Goal: Transaction & Acquisition: Subscribe to service/newsletter

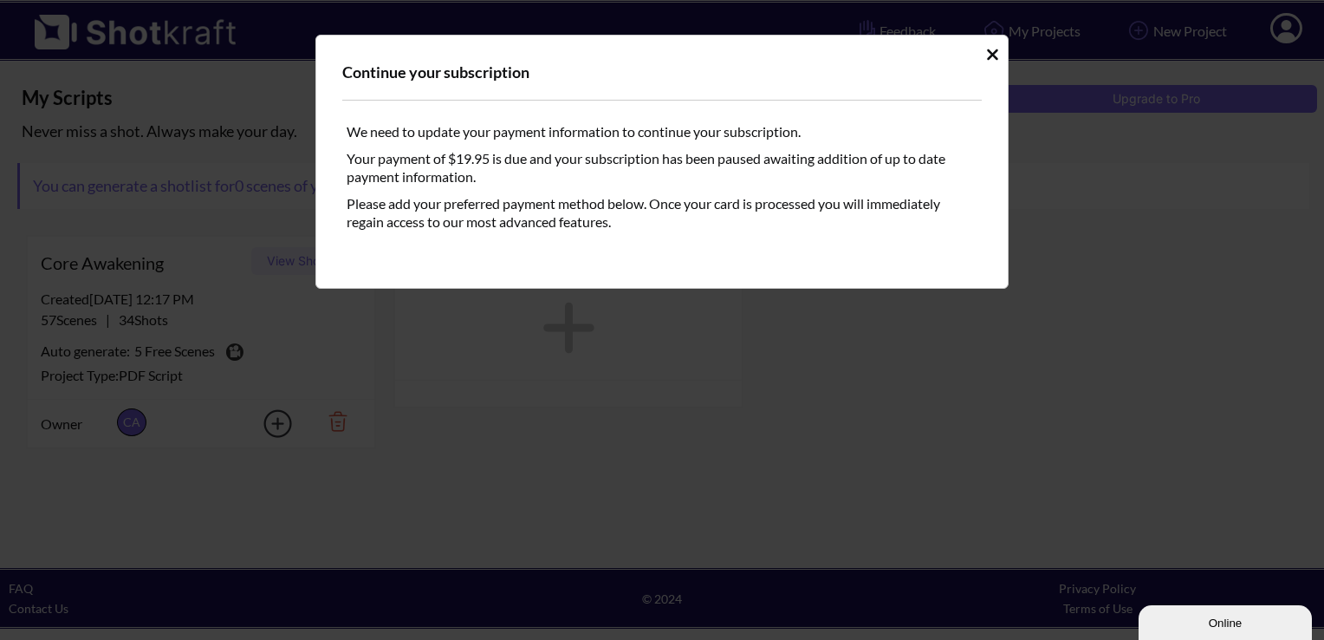
click at [995, 54] on icon "Idle Modal" at bounding box center [992, 54] width 13 height 17
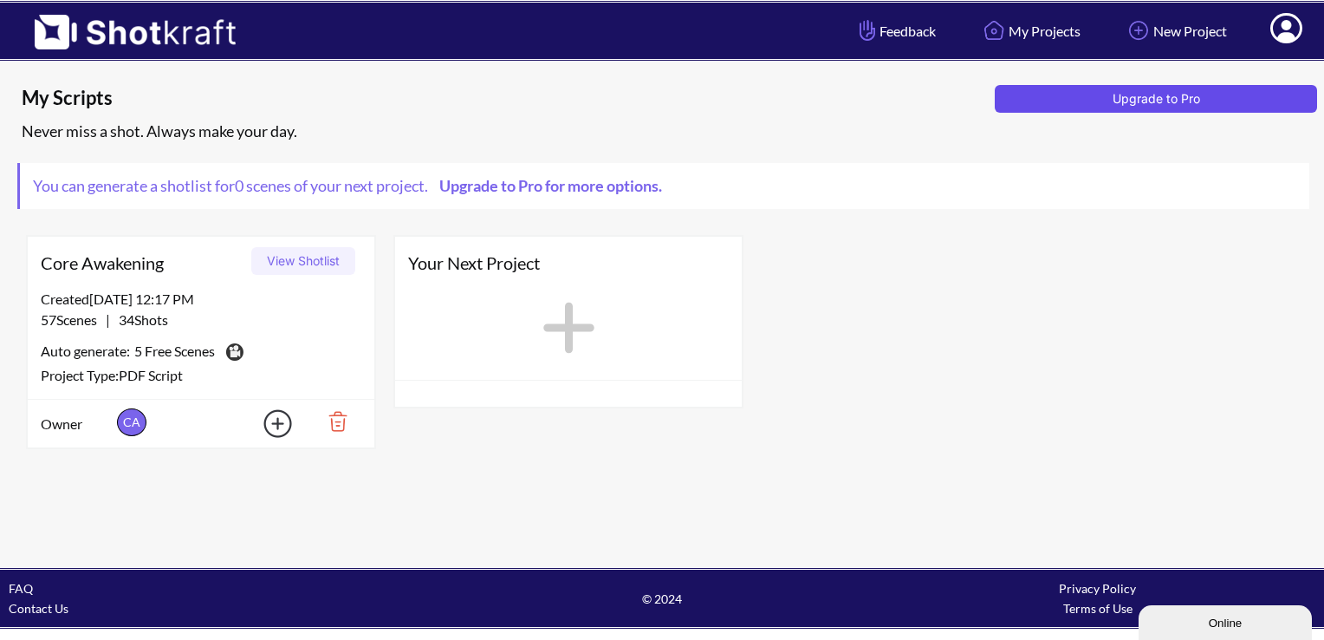
click at [1120, 95] on button "Upgrade to Pro" at bounding box center [1156, 99] width 322 height 28
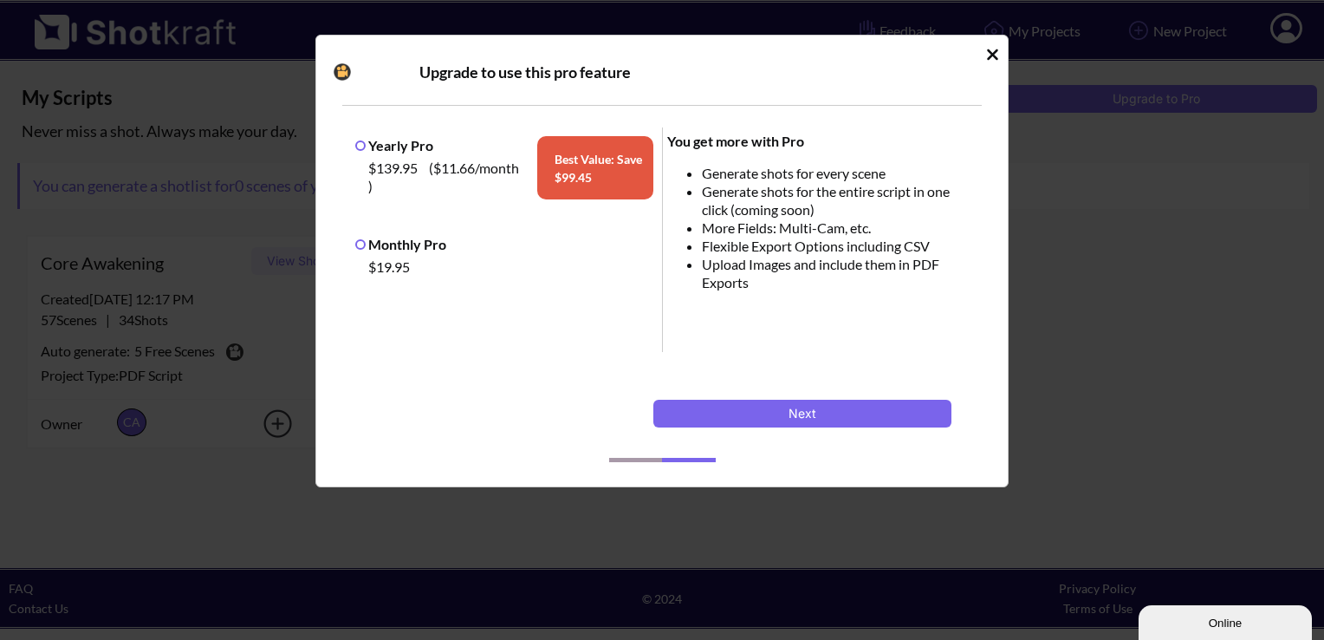
click at [395, 249] on label "Monthly Pro" at bounding box center [400, 244] width 91 height 16
click at [756, 408] on button "Next" at bounding box center [802, 414] width 298 height 28
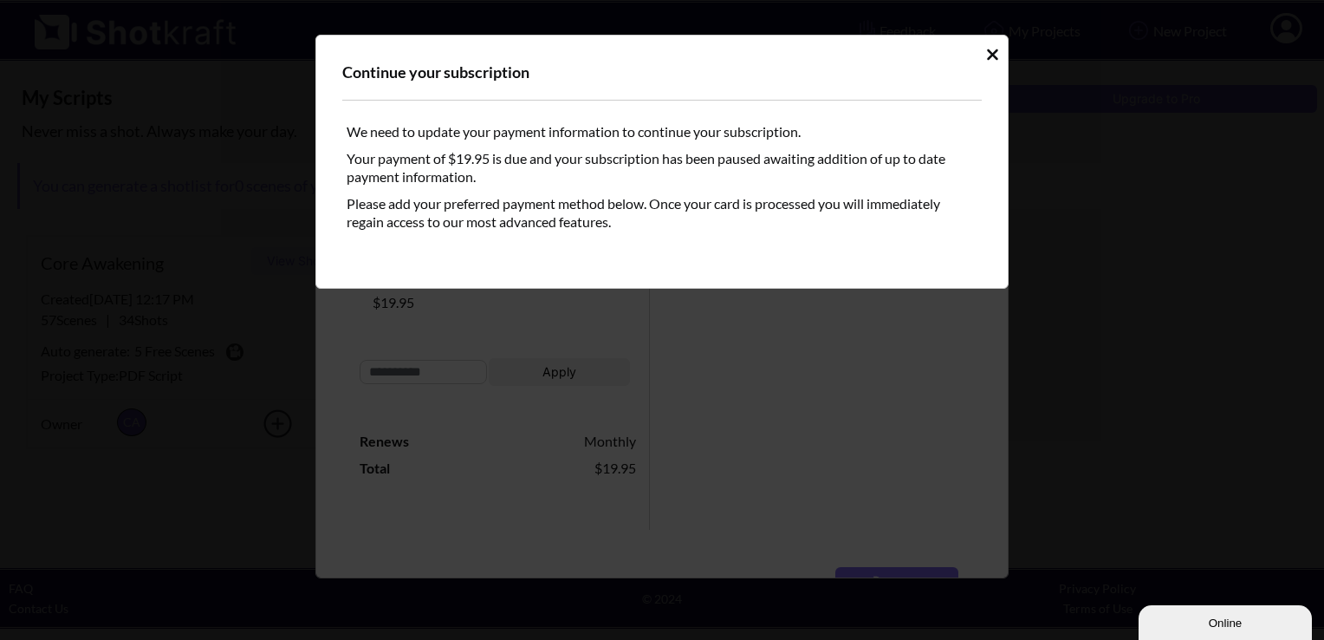
click at [987, 54] on icon "Idle Modal" at bounding box center [992, 54] width 13 height 17
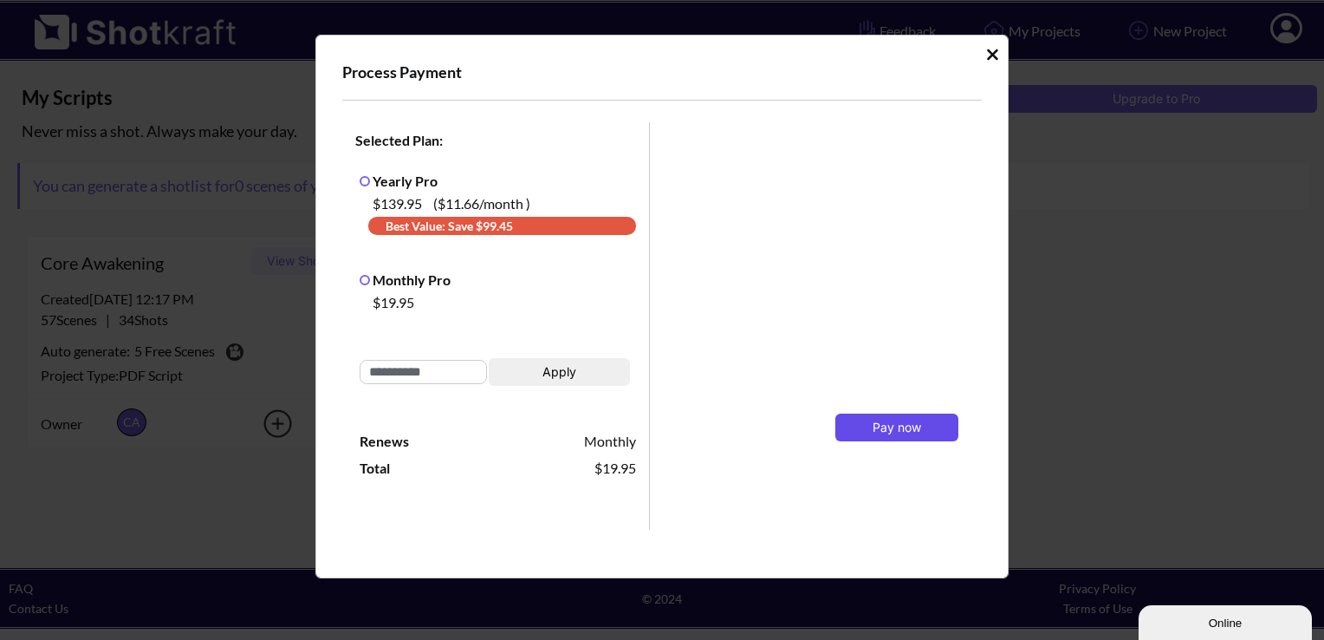
click at [876, 434] on span "Pay now" at bounding box center [897, 426] width 49 height 15
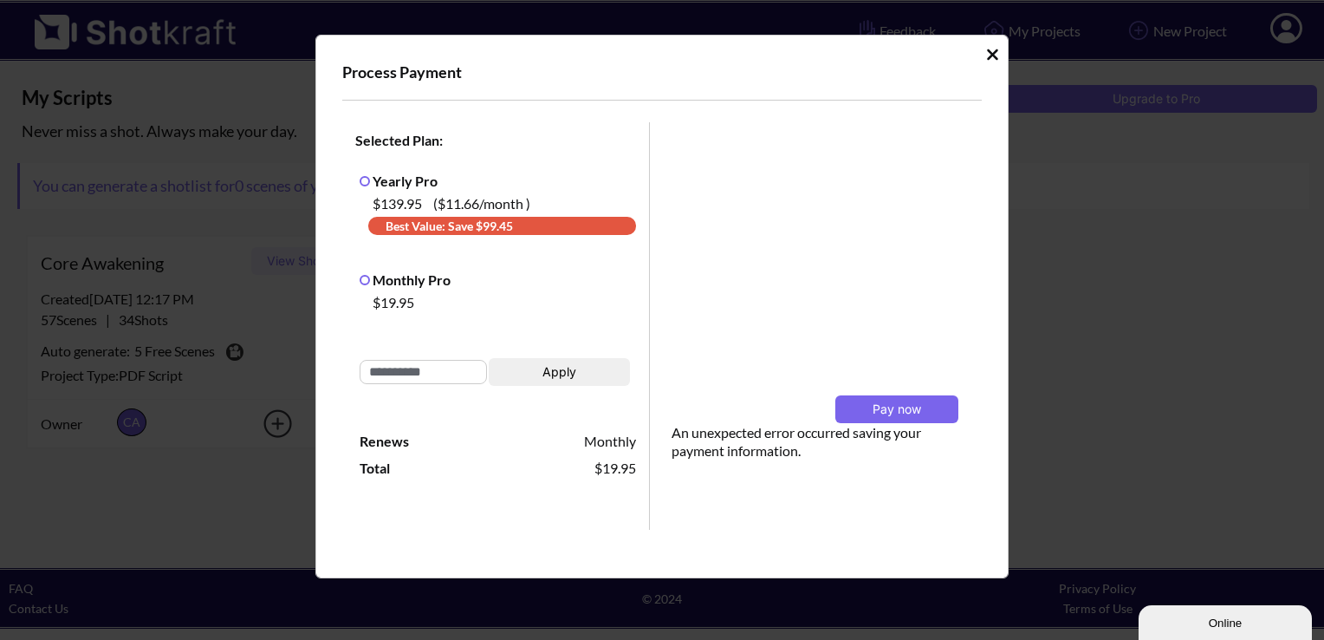
click at [987, 55] on icon "Idle Modal" at bounding box center [992, 54] width 11 height 11
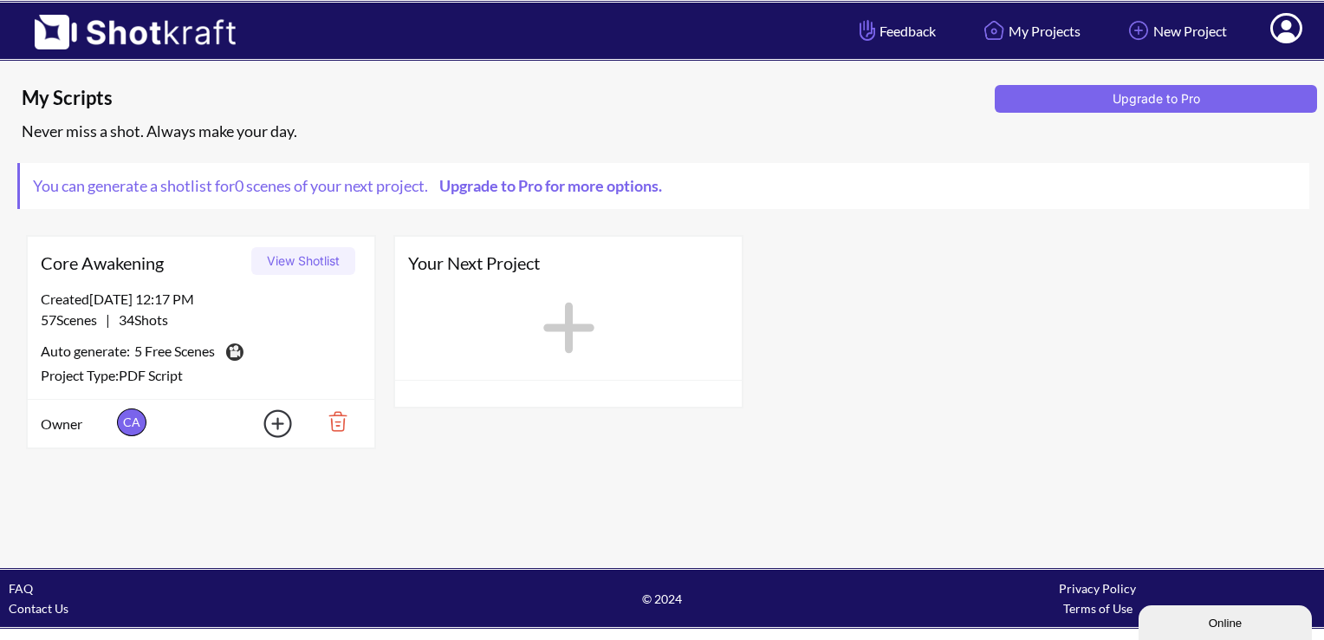
click at [1290, 33] on icon at bounding box center [1286, 30] width 18 height 21
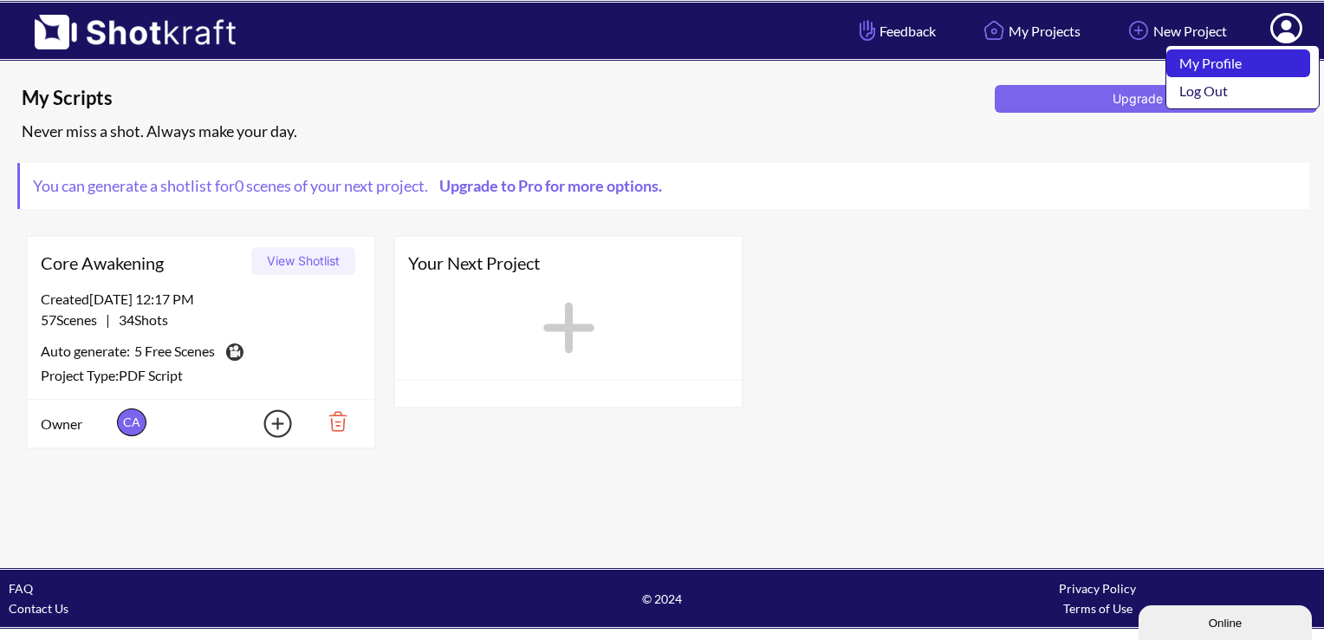
click at [1223, 56] on link "My Profile" at bounding box center [1238, 63] width 144 height 28
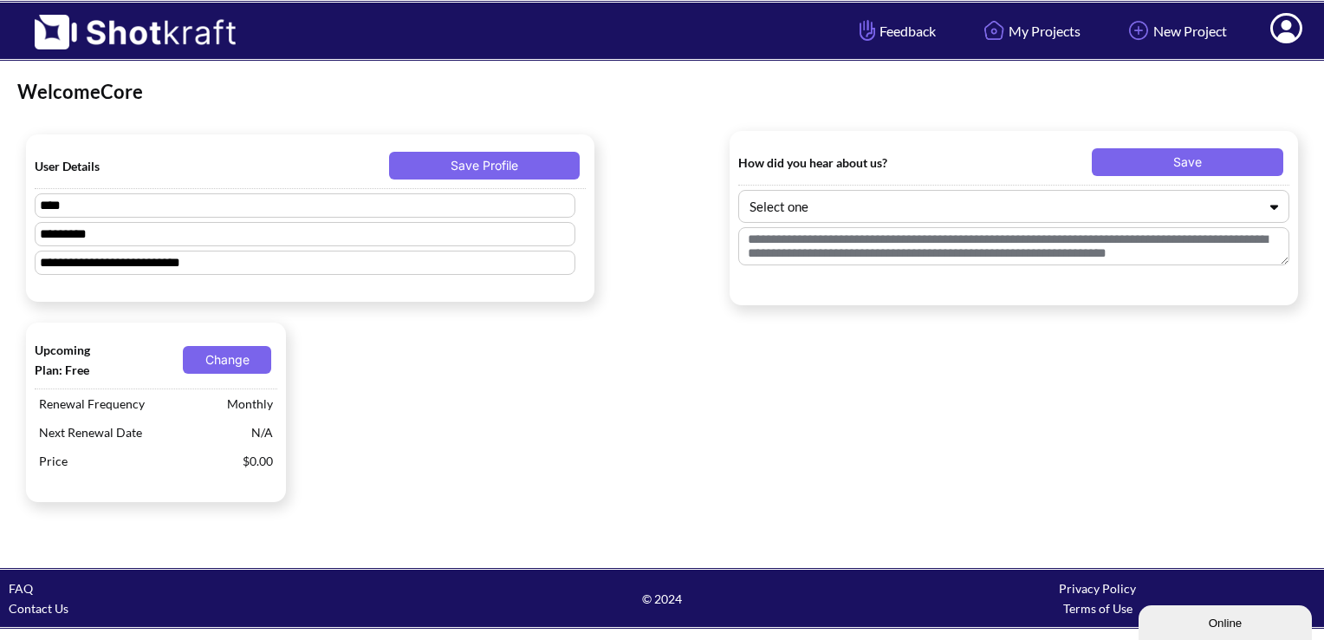
type textarea "****"
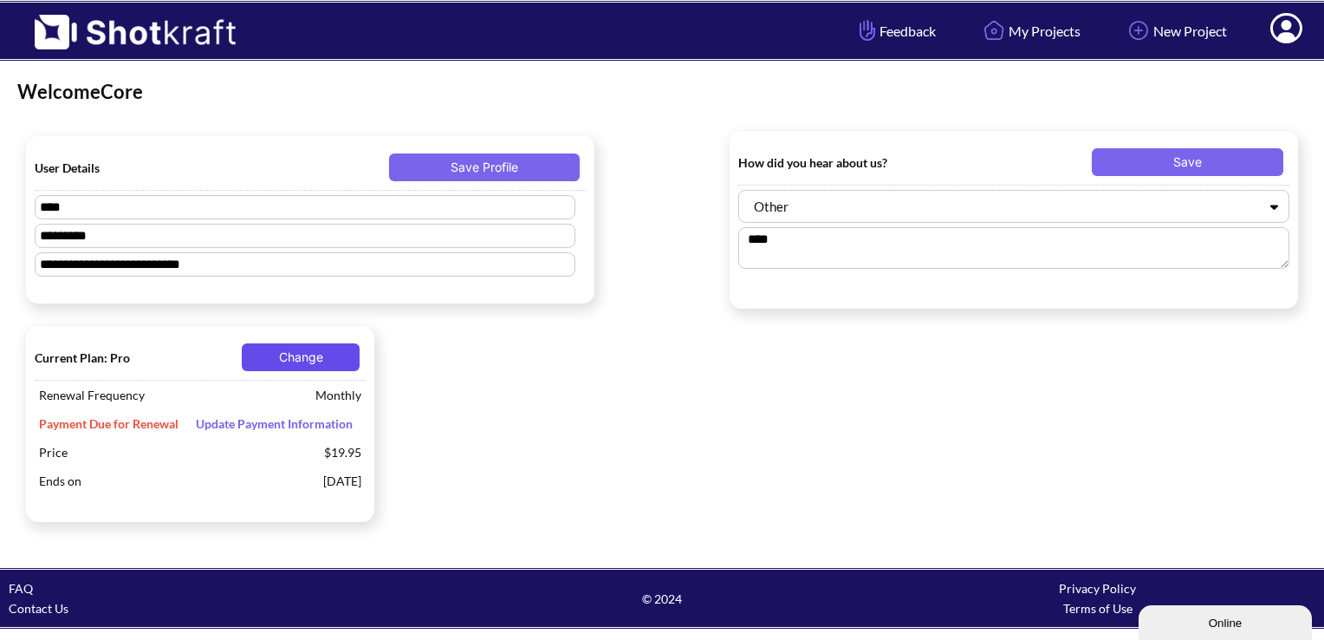
click at [312, 357] on button "Change" at bounding box center [301, 357] width 118 height 28
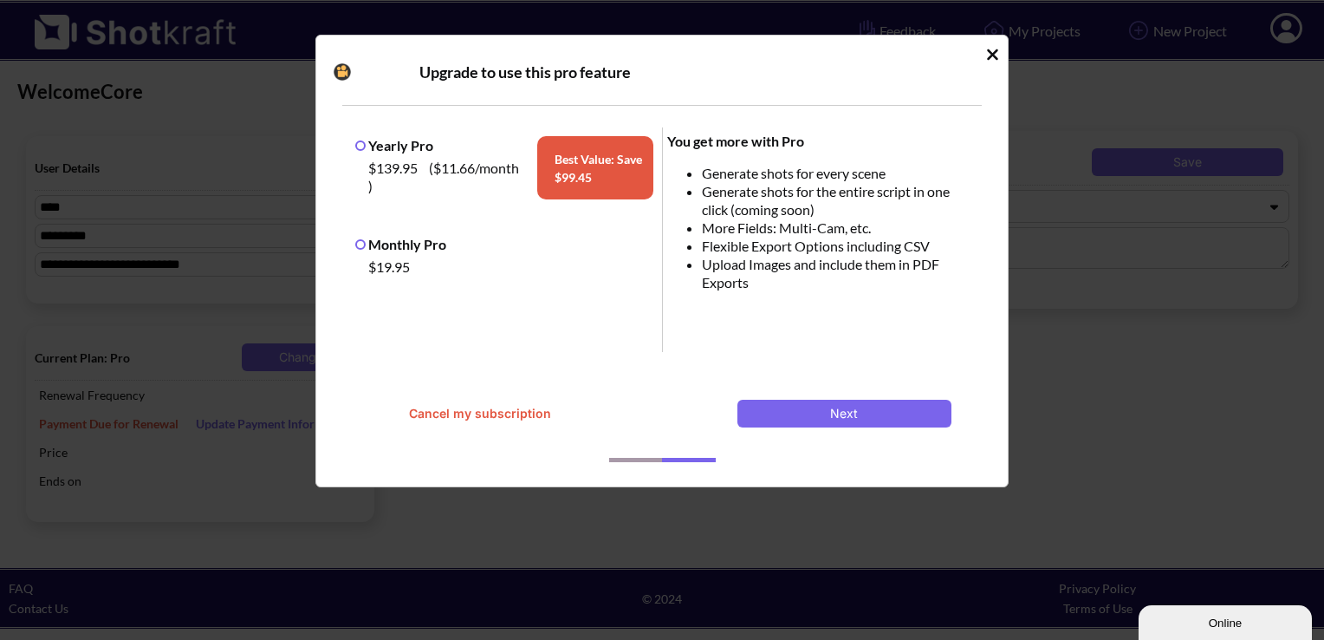
click at [374, 240] on label "Monthly Pro" at bounding box center [400, 244] width 91 height 16
click at [814, 419] on button "Next" at bounding box center [844, 414] width 214 height 28
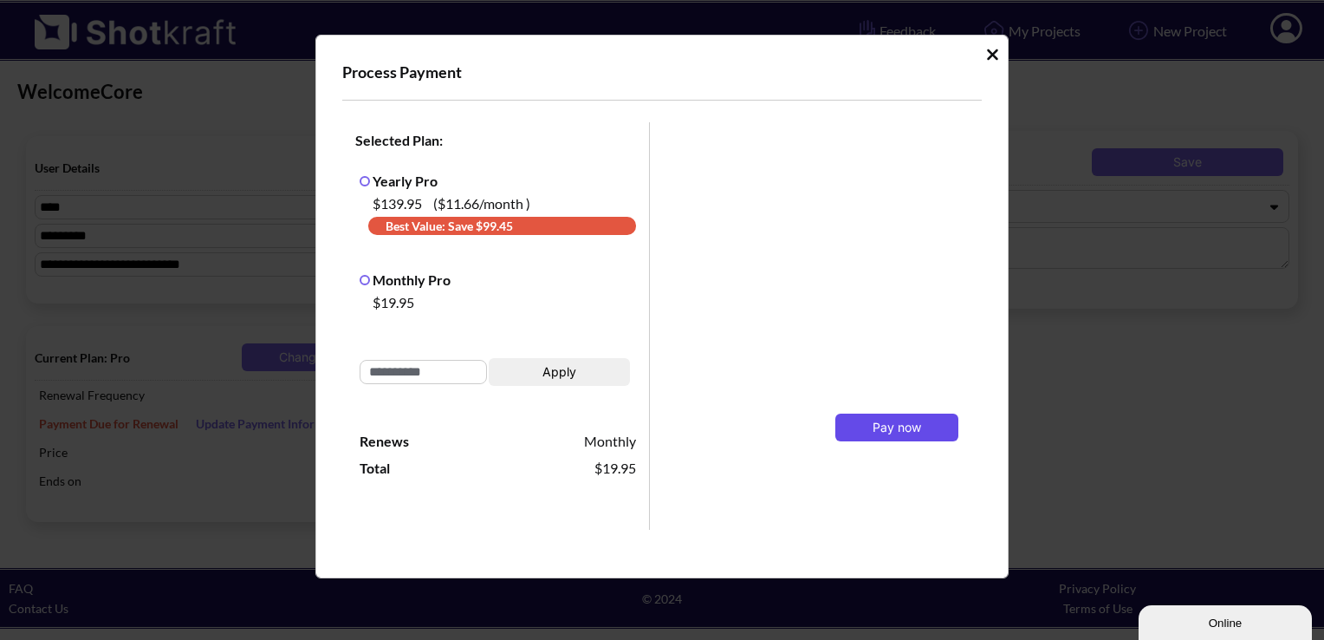
click at [873, 428] on span "Pay now" at bounding box center [897, 426] width 49 height 15
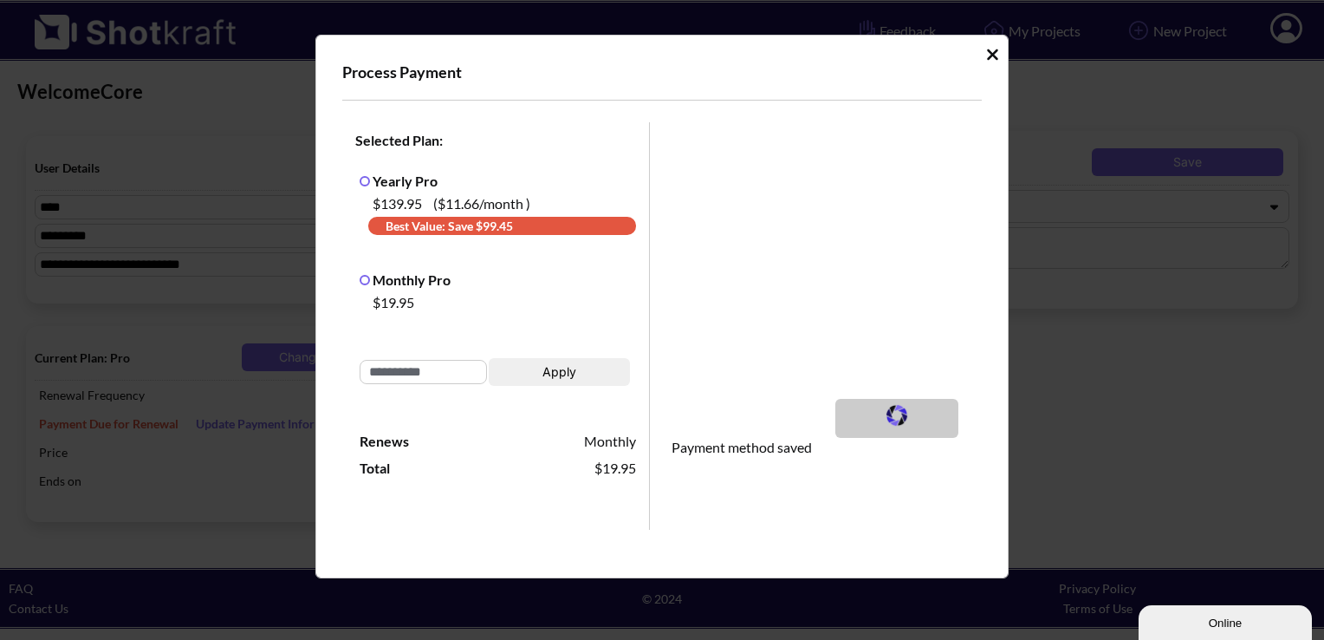
click at [987, 50] on icon "Idle Modal" at bounding box center [992, 54] width 11 height 11
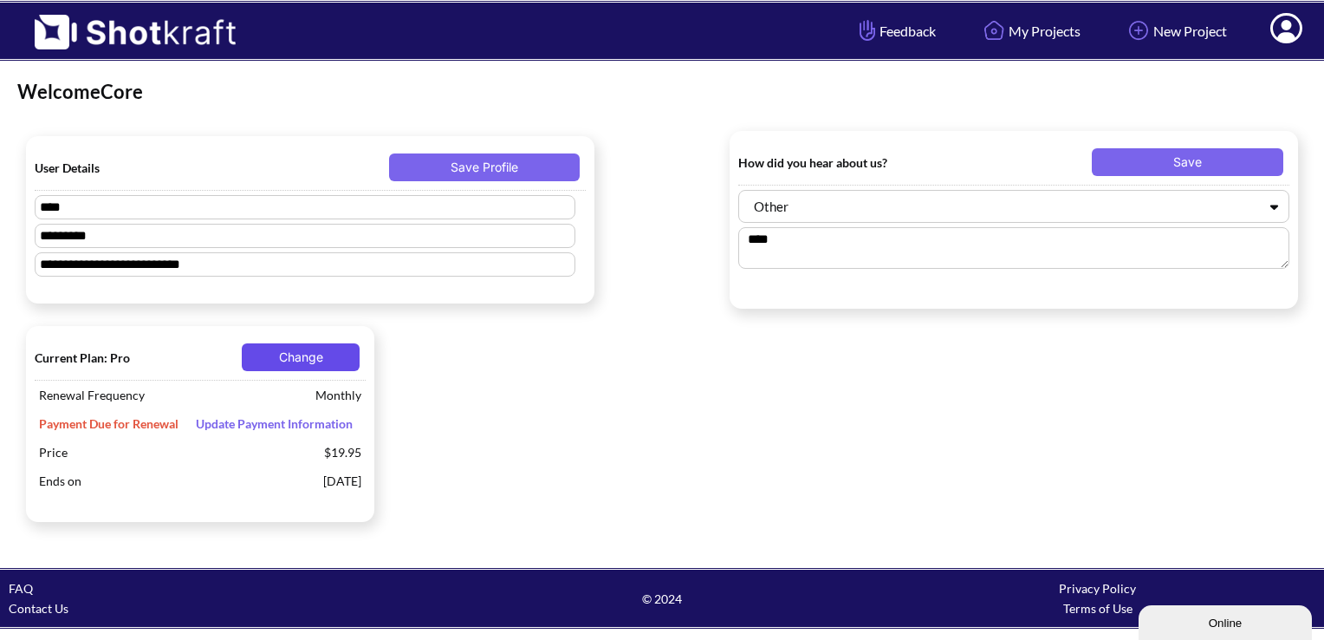
click at [302, 355] on button "Change" at bounding box center [301, 357] width 118 height 28
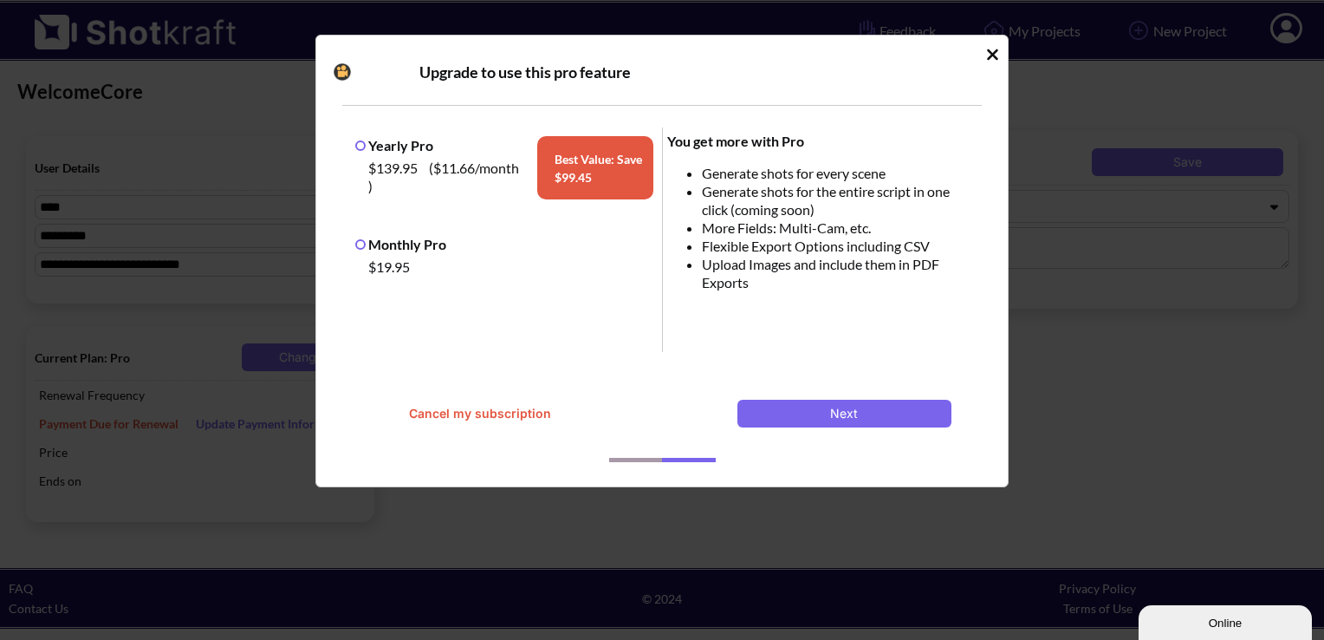
click at [492, 421] on button "Cancel my subscription" at bounding box center [480, 414] width 214 height 28
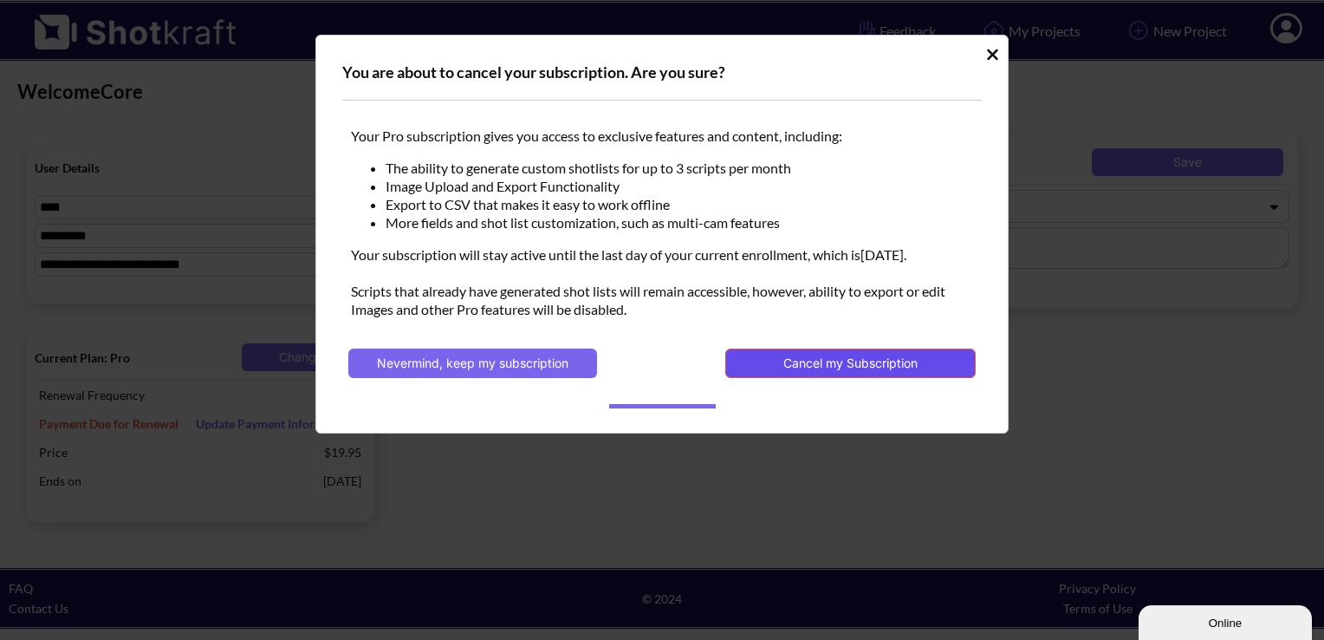
click at [856, 369] on button "Cancel my Subscription" at bounding box center [850, 362] width 250 height 29
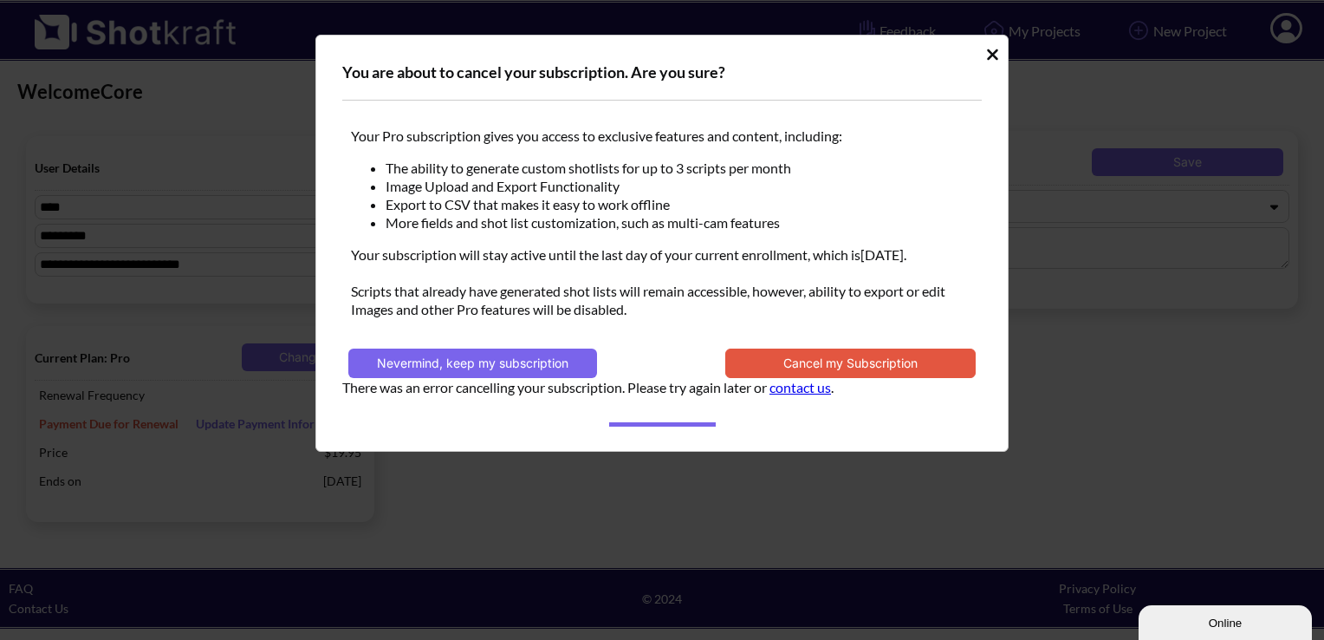
click at [993, 52] on icon "Idle Modal" at bounding box center [992, 54] width 11 height 11
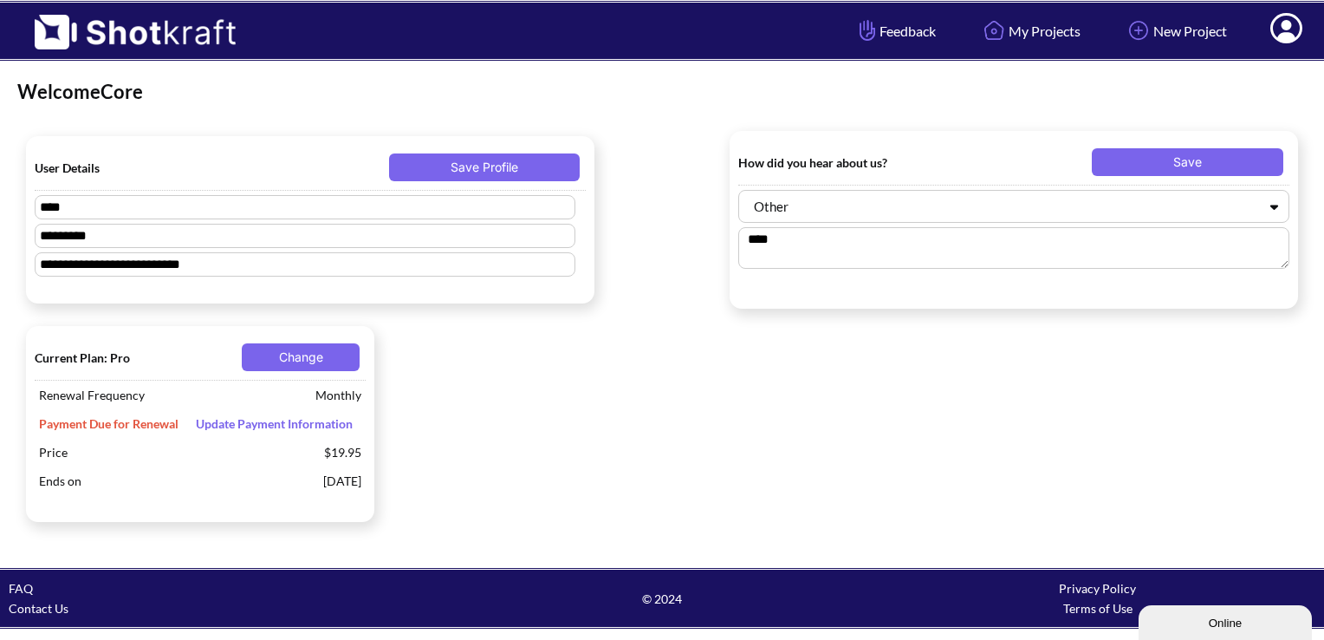
click at [1296, 29] on icon at bounding box center [1286, 28] width 32 height 30
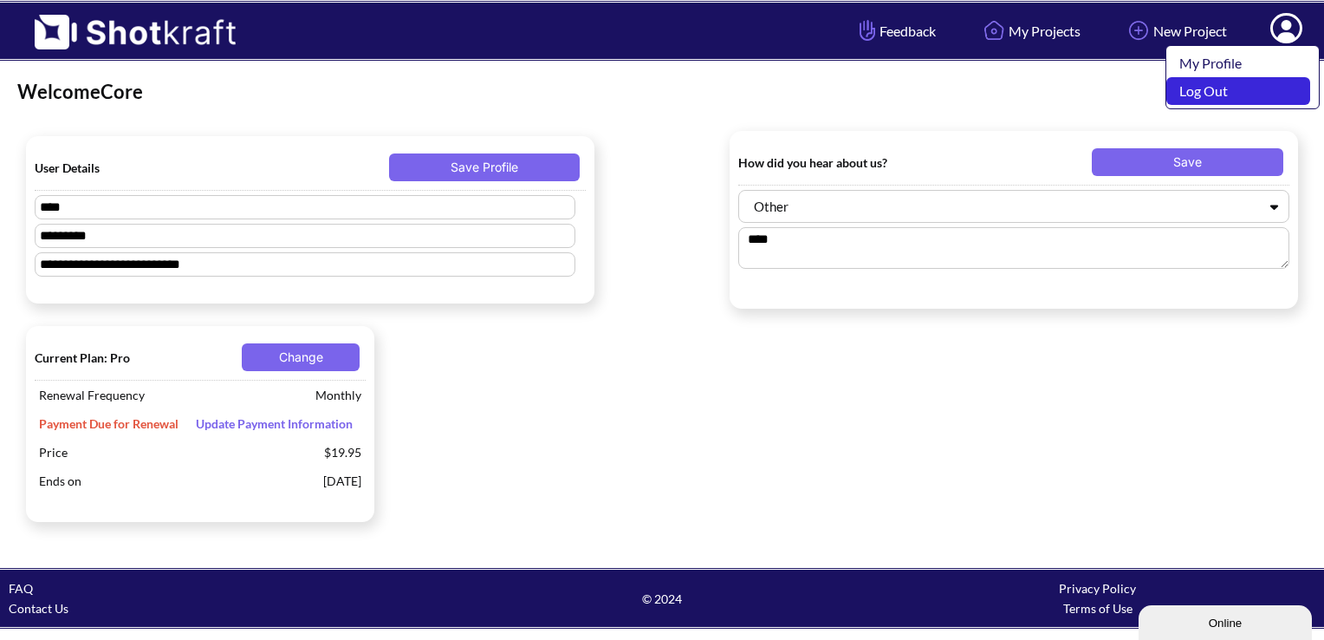
click at [1269, 81] on link "Log Out" at bounding box center [1238, 91] width 144 height 28
